Goal: Task Accomplishment & Management: Use online tool/utility

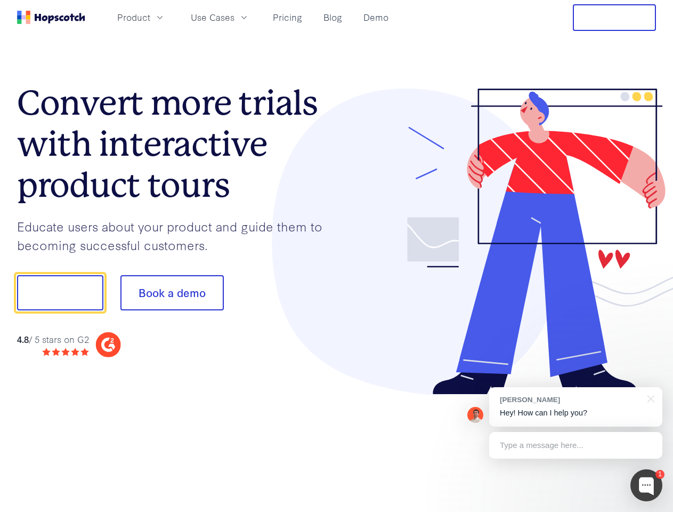
click at [337, 256] on div at bounding box center [497, 241] width 320 height 306
click at [150, 17] on span "Product" at bounding box center [133, 17] width 33 height 13
click at [235, 17] on span "Use Cases" at bounding box center [213, 17] width 44 height 13
click at [614, 18] on button "Free Trial" at bounding box center [614, 17] width 83 height 27
click at [60, 293] on button "Show me!" at bounding box center [60, 292] width 86 height 35
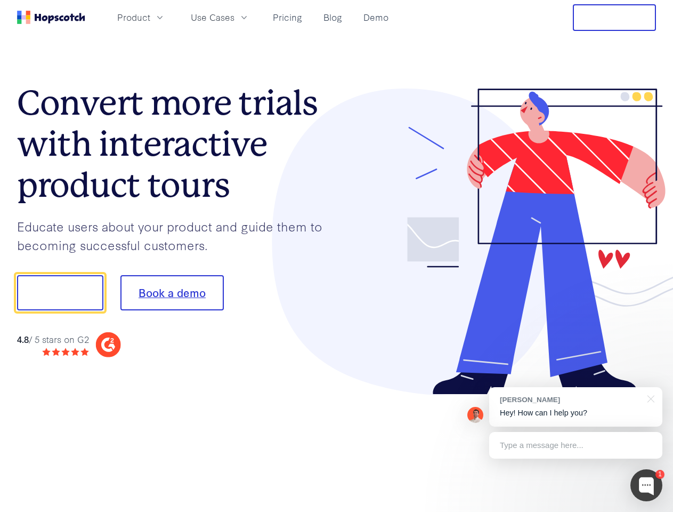
click at [172, 293] on button "Book a demo" at bounding box center [171, 292] width 103 height 35
click at [646, 485] on div at bounding box center [646, 485] width 32 height 32
click at [576, 407] on div "[PERSON_NAME] Hey! How can I help you?" at bounding box center [575, 406] width 173 height 39
click at [649, 398] on div at bounding box center [563, 291] width 200 height 355
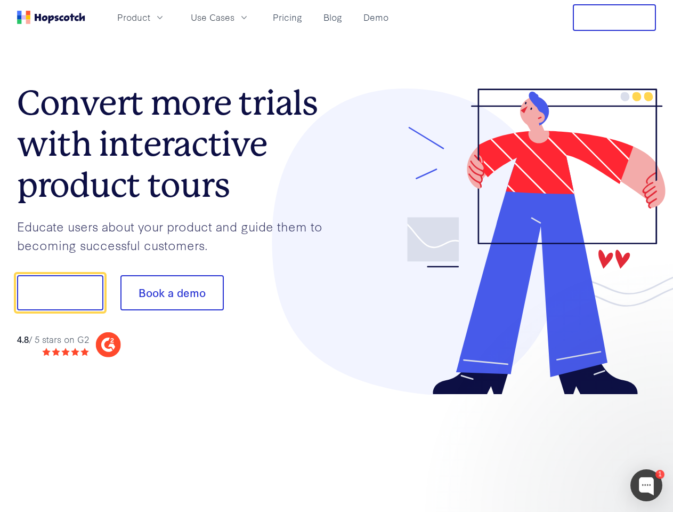
click at [576, 445] on div at bounding box center [563, 362] width 200 height 213
